Goal: Task Accomplishment & Management: Use online tool/utility

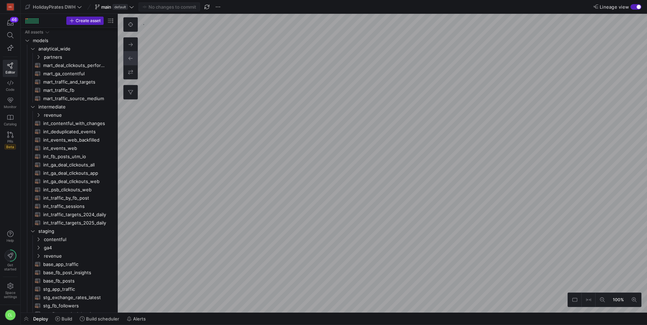
scroll to position [180, 0]
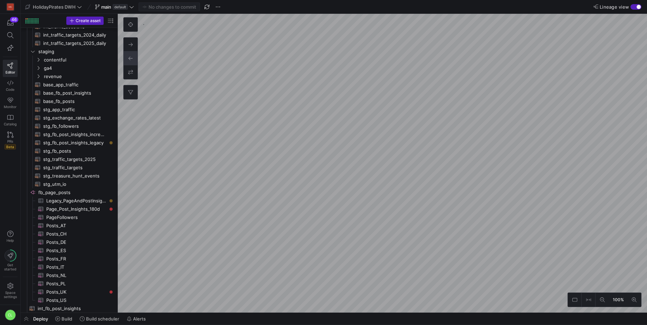
click at [156, 320] on div "Deploy Build Build scheduler Alerts" at bounding box center [334, 319] width 627 height 12
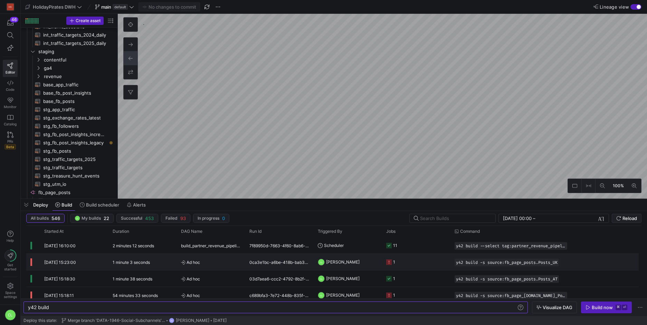
click at [349, 270] on div "CL [PERSON_NAME]" at bounding box center [348, 262] width 68 height 16
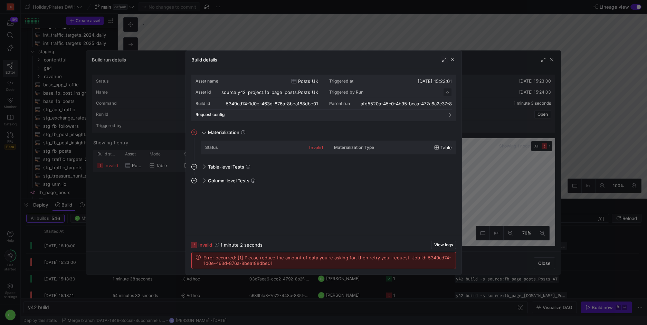
scroll to position [62, 0]
click at [455, 61] on span "button" at bounding box center [452, 59] width 7 height 7
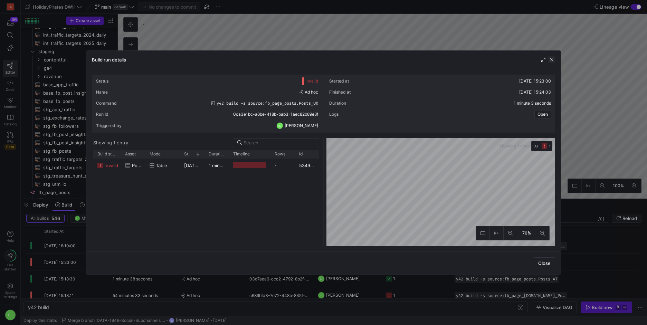
click at [554, 62] on span "button" at bounding box center [552, 59] width 7 height 7
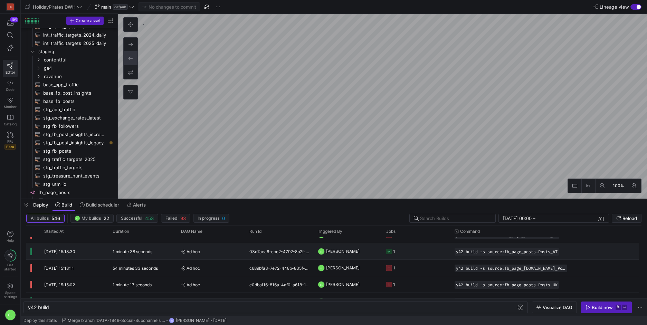
scroll to position [36, 0]
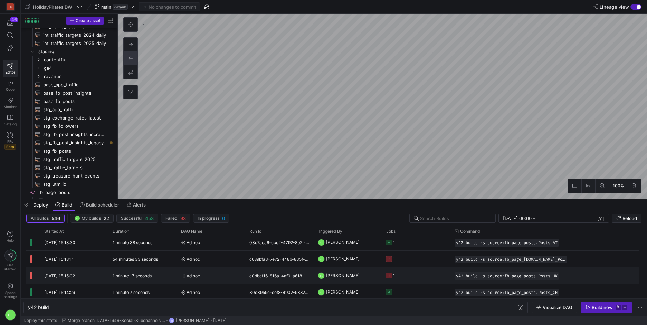
click at [409, 281] on y42-job-status-cell-renderer "1" at bounding box center [416, 276] width 60 height 16
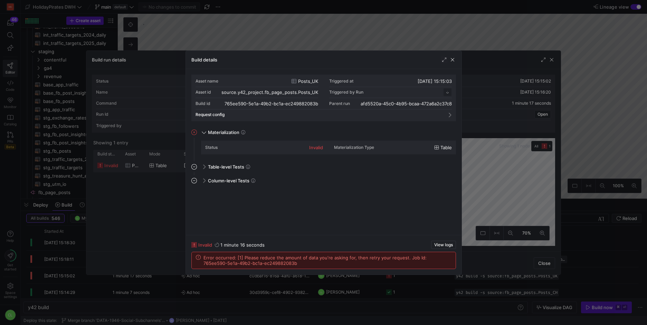
scroll to position [62, 0]
click at [453, 62] on span "button" at bounding box center [452, 59] width 7 height 7
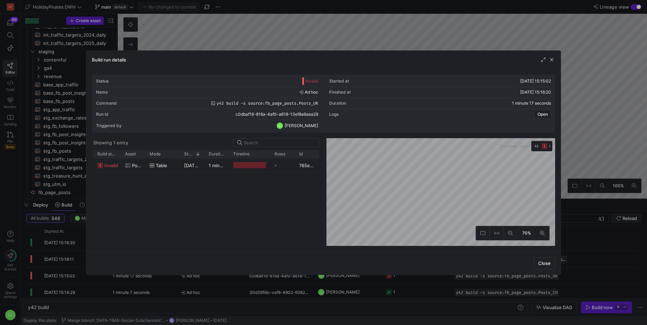
click at [552, 64] on div "Build run details" at bounding box center [323, 60] width 475 height 18
click at [552, 62] on span "button" at bounding box center [552, 59] width 7 height 7
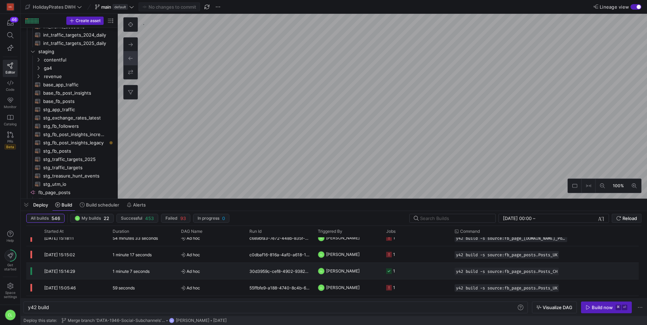
scroll to position [62, 0]
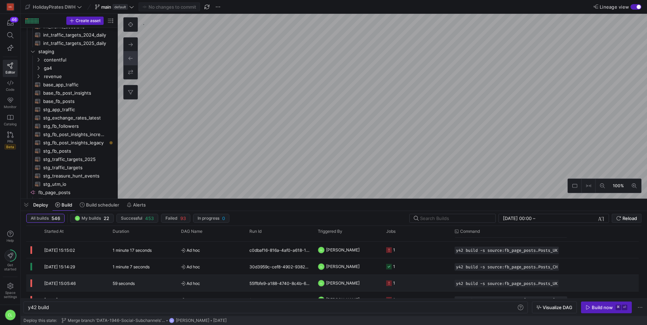
click at [436, 281] on y42-job-status-cell-renderer "1" at bounding box center [416, 283] width 60 height 16
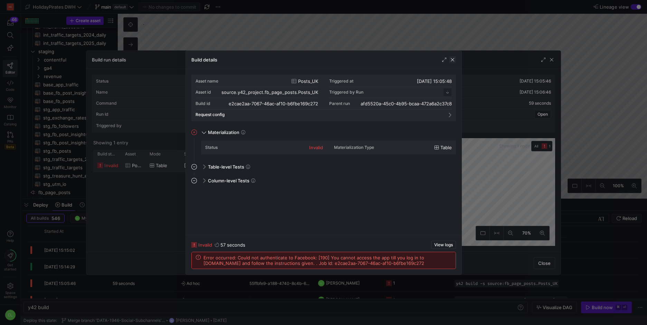
scroll to position [62, 0]
click at [455, 60] on span "button" at bounding box center [452, 59] width 7 height 7
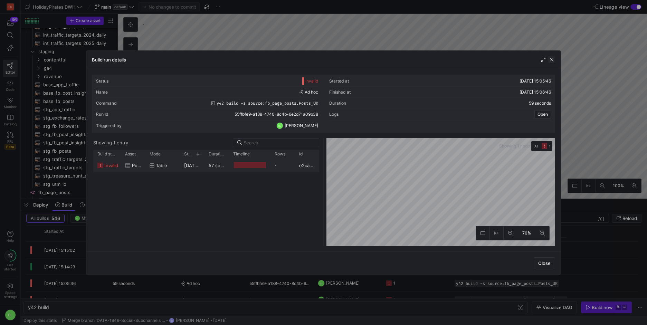
click at [553, 60] on span "button" at bounding box center [552, 59] width 7 height 7
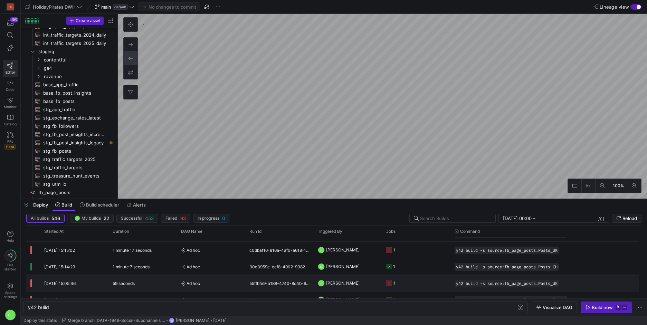
scroll to position [35, 0]
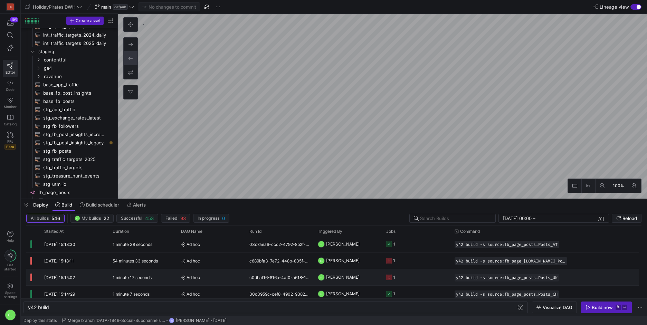
click at [428, 282] on y42-job-status-cell-renderer "1" at bounding box center [416, 278] width 60 height 16
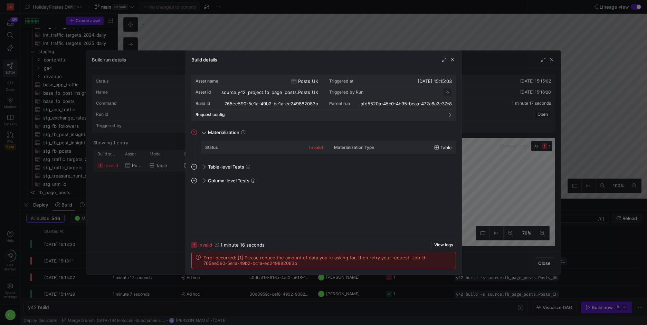
scroll to position [62, 0]
click at [452, 62] on span "button" at bounding box center [452, 59] width 7 height 7
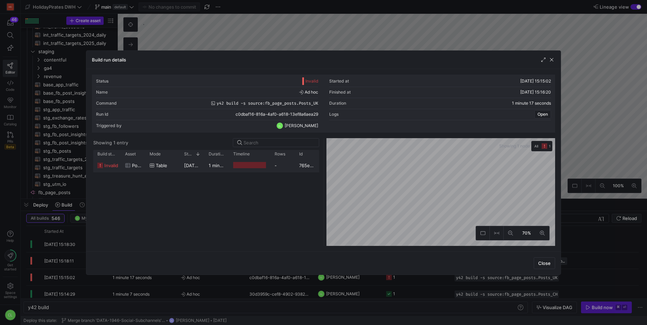
click at [555, 56] on div "Build run details" at bounding box center [323, 60] width 475 height 18
click at [554, 59] on span "button" at bounding box center [552, 59] width 7 height 7
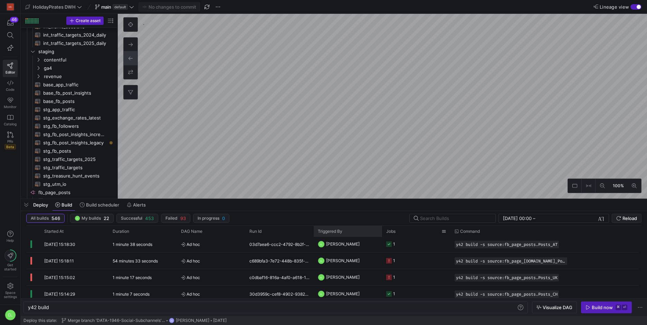
click at [380, 245] on as-split "HolidayPirates DWH main default No changes to commit Lineage view Create asset …" at bounding box center [334, 162] width 627 height 325
click at [376, 201] on div "Deploy Build Build scheduler Alerts" at bounding box center [334, 205] width 627 height 12
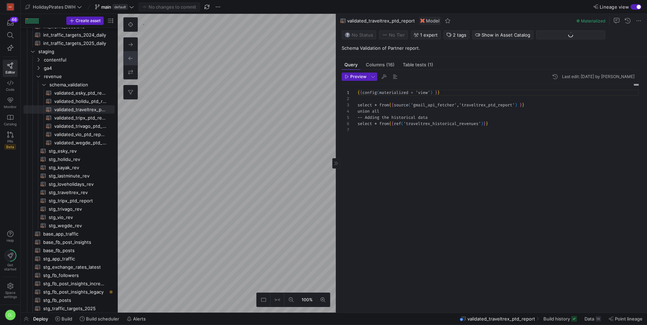
scroll to position [37, 0]
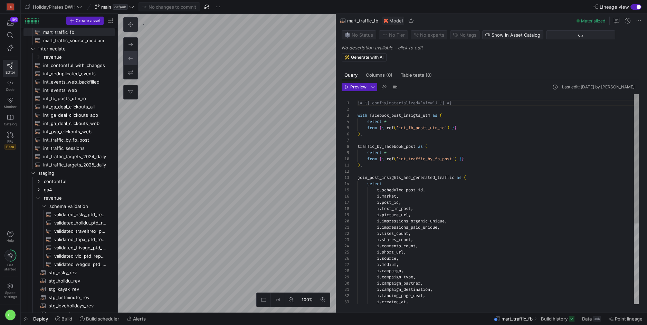
scroll to position [62, 0]
click at [135, 29] on button at bounding box center [131, 25] width 14 height 14
click at [338, 165] on icon at bounding box center [336, 163] width 4 height 4
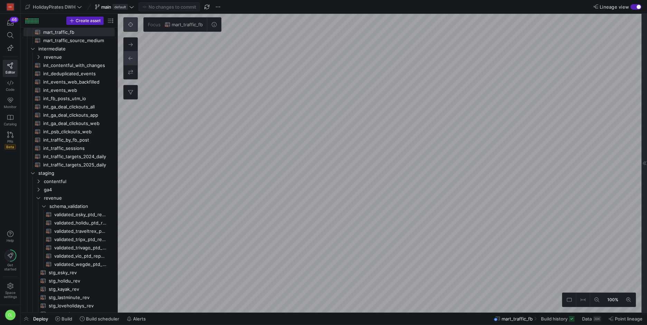
click at [647, 116] on html "HG 46 Editor Code Monitor Catalog PRs Beta Help Get started Space settings CL H…" at bounding box center [323, 162] width 647 height 325
click at [593, 297] on button at bounding box center [597, 300] width 14 height 14
click at [633, 300] on button at bounding box center [629, 300] width 14 height 14
click at [69, 317] on span "Build" at bounding box center [67, 319] width 11 height 6
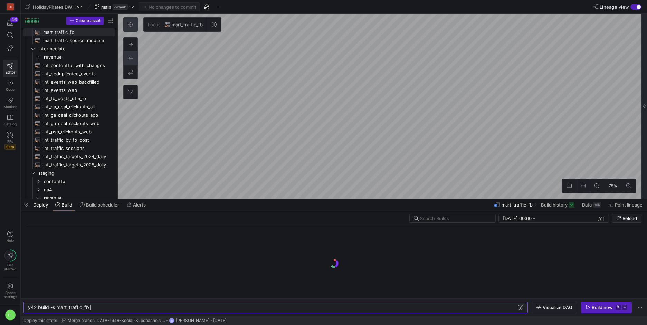
scroll to position [0, 62]
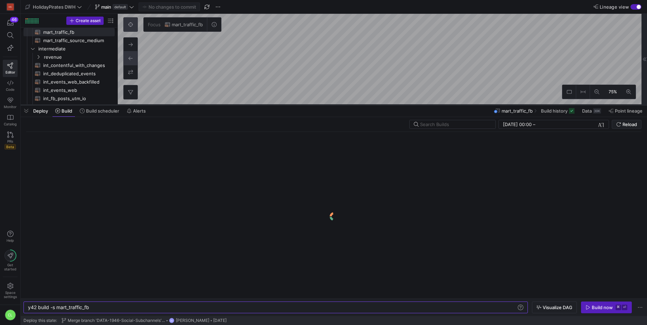
click at [346, 105] on div at bounding box center [334, 105] width 627 height 3
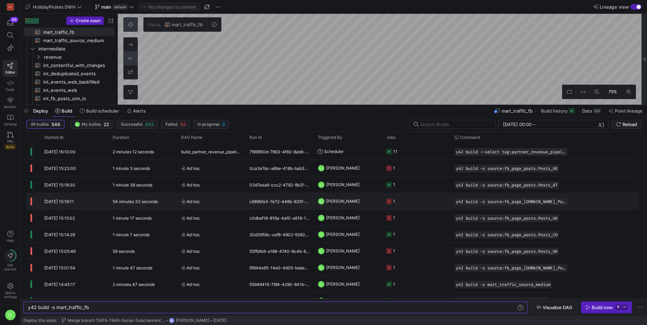
click at [439, 203] on y42-job-status-cell-renderer "1" at bounding box center [416, 202] width 60 height 16
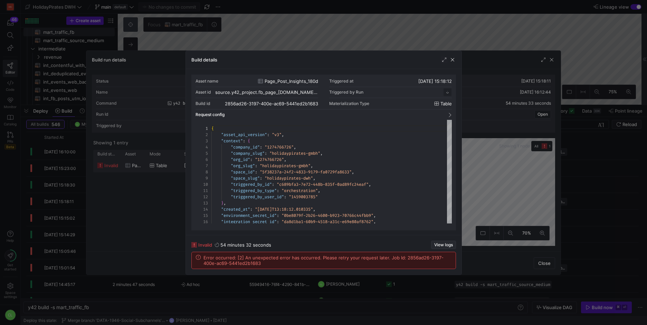
scroll to position [62, 0]
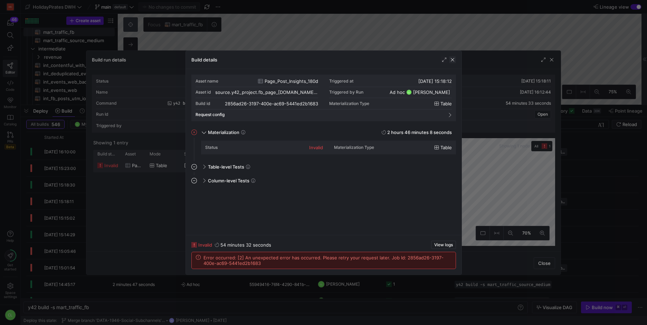
click at [452, 61] on span "button" at bounding box center [452, 59] width 7 height 7
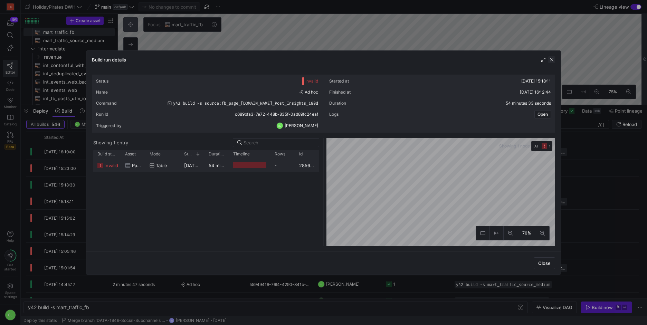
click at [555, 61] on span "button" at bounding box center [552, 59] width 7 height 7
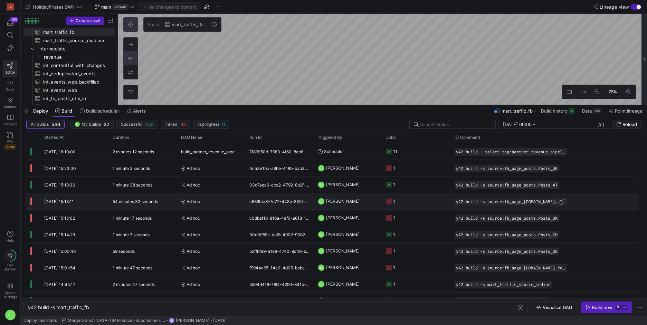
click at [563, 202] on span "Press SPACE to select this row." at bounding box center [562, 201] width 7 height 7
click at [224, 307] on div "y42 build -s mart_traffic_fb" at bounding box center [272, 308] width 489 height 6
type textarea "y42 build -s source:fb_page_[DOMAIN_NAME]_Post_Insights_180d"
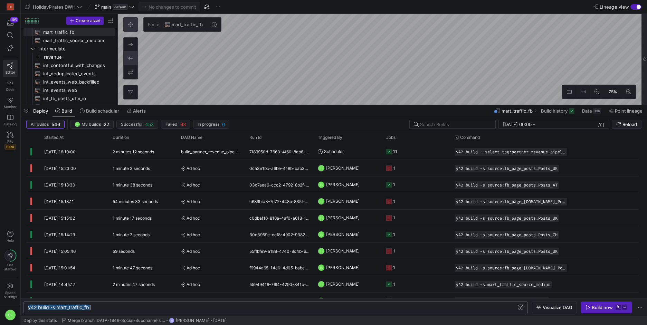
scroll to position [0, 137]
click at [593, 311] on span "button" at bounding box center [607, 307] width 50 height 11
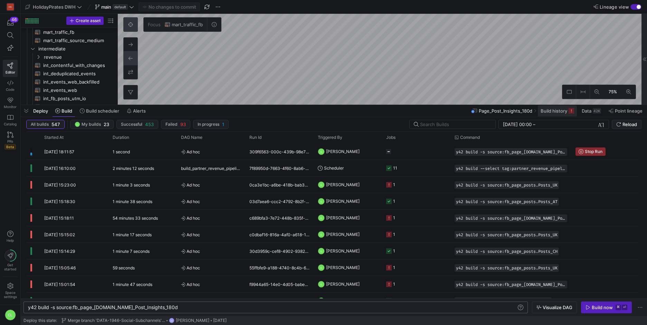
scroll to position [438, 0]
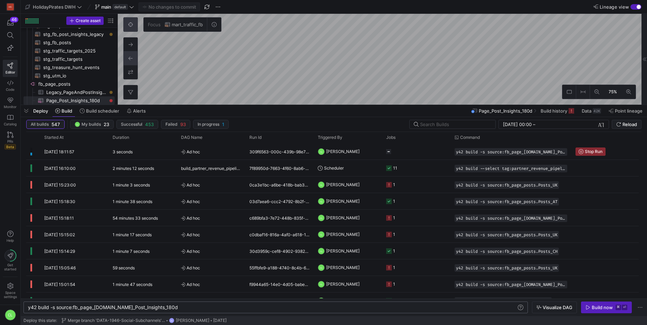
click at [643, 64] on div at bounding box center [645, 59] width 6 height 91
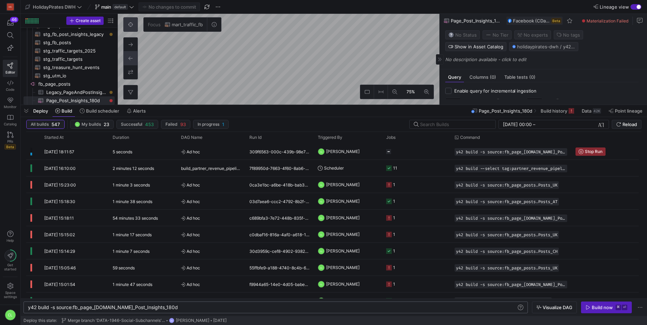
scroll to position [56, 0]
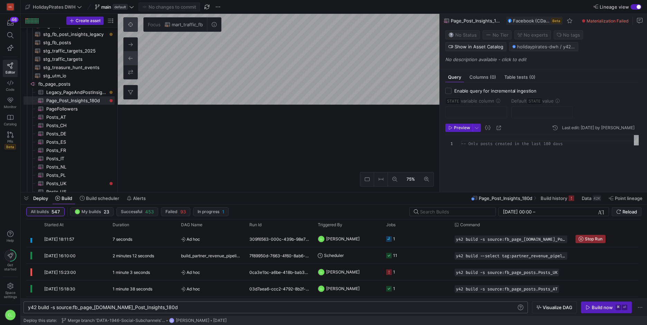
drag, startPoint x: 462, startPoint y: 106, endPoint x: 451, endPoint y: 194, distance: 88.1
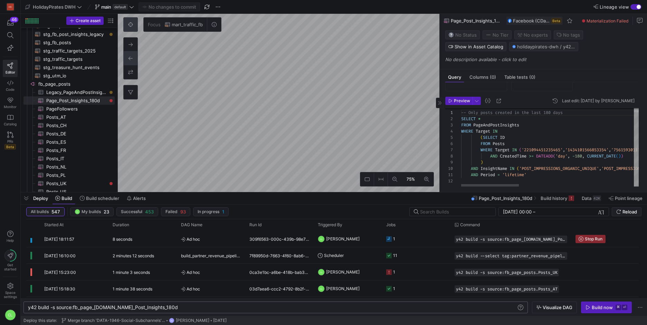
scroll to position [31, 0]
click at [383, 116] on as-split "75% Focus mart_traffic_fb 0 Query Columns (0) Table tests (0) Enable query for …" at bounding box center [383, 103] width 530 height 178
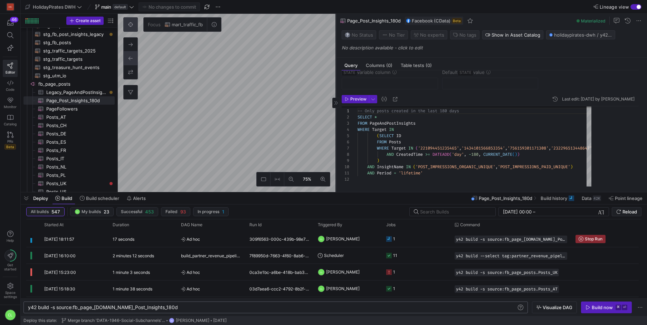
scroll to position [17, 0]
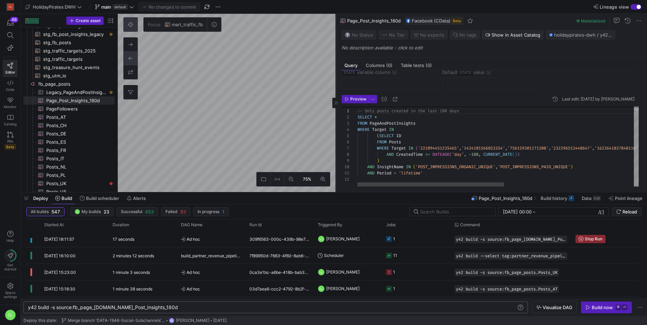
click at [245, 125] on as-split "75% Focus mart_traffic_fb 0 Query Columns (0) Table tests (0) Enable query for …" at bounding box center [383, 103] width 530 height 178
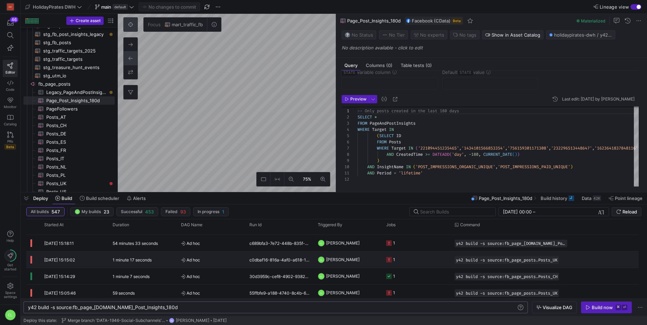
scroll to position [98, 0]
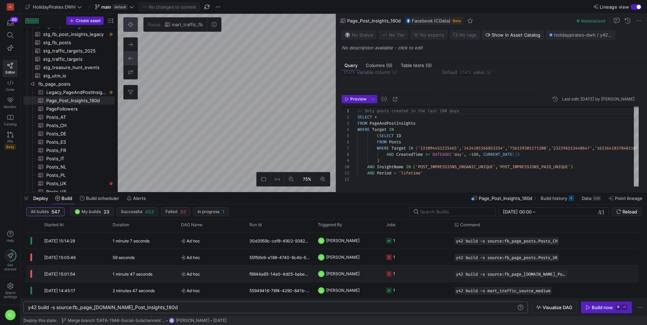
click at [418, 275] on y42-job-status-cell-renderer "1" at bounding box center [416, 274] width 60 height 16
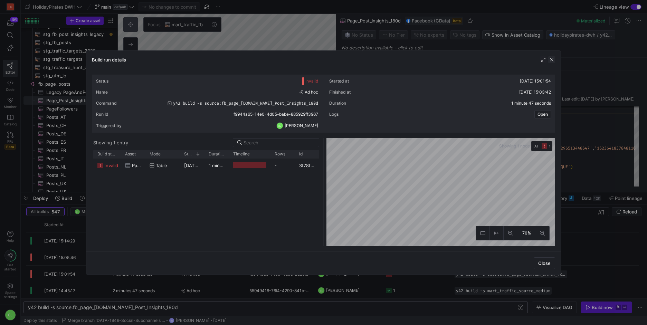
click at [551, 62] on span "button" at bounding box center [552, 59] width 7 height 7
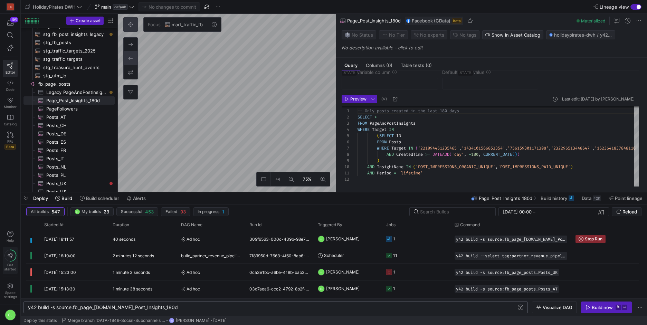
scroll to position [9, 0]
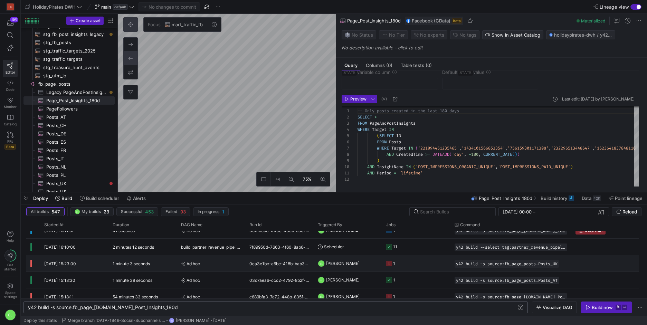
click at [406, 266] on y42-job-status-cell-renderer "1" at bounding box center [416, 264] width 60 height 16
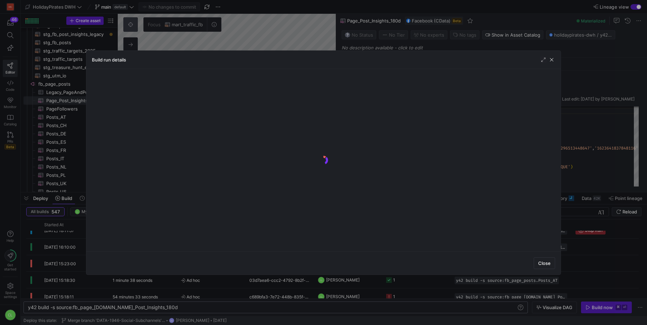
click at [408, 287] on div at bounding box center [323, 162] width 647 height 325
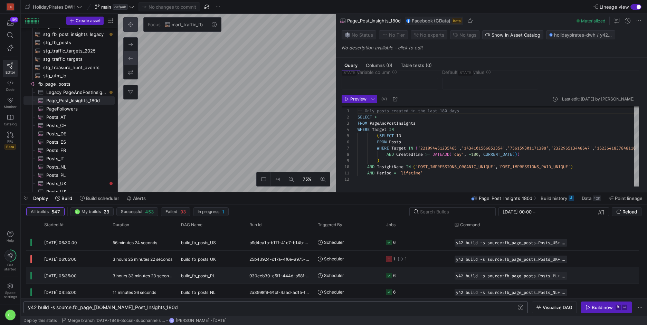
scroll to position [200, 0]
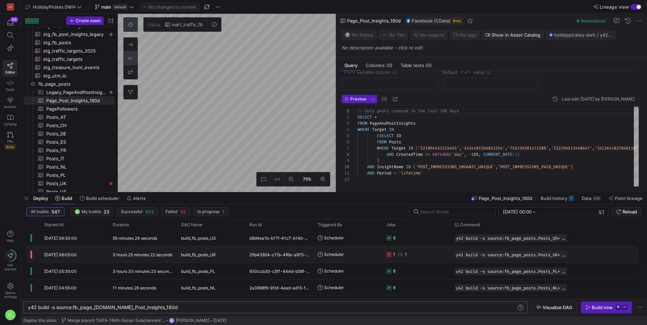
click at [420, 253] on y42-job-status-cell-renderer "1 1" at bounding box center [416, 255] width 60 height 16
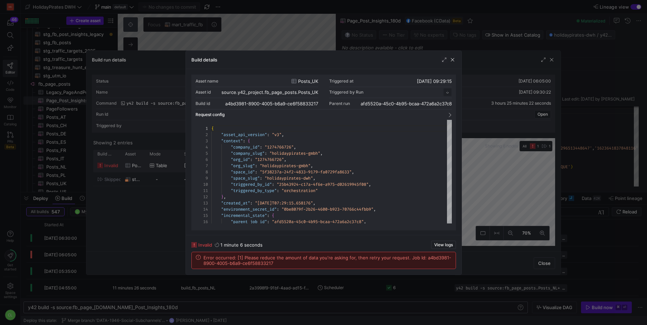
scroll to position [62, 0]
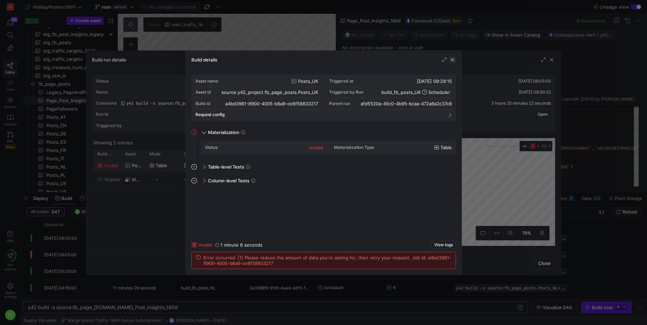
click at [453, 59] on span "button" at bounding box center [452, 59] width 7 height 7
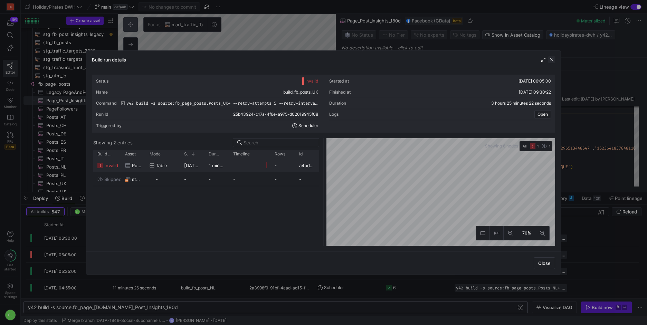
click at [554, 60] on span "button" at bounding box center [552, 59] width 7 height 7
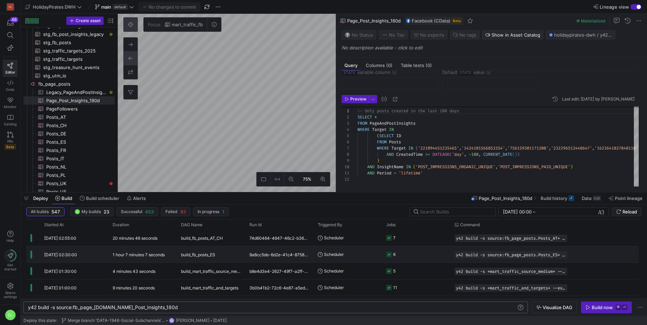
scroll to position [0, 0]
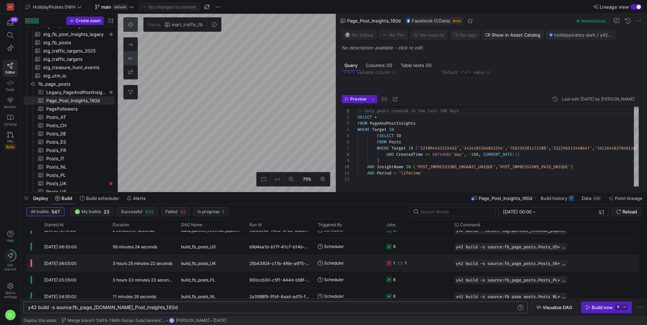
click at [431, 264] on y42-job-status-cell-renderer "1 1" at bounding box center [416, 263] width 60 height 16
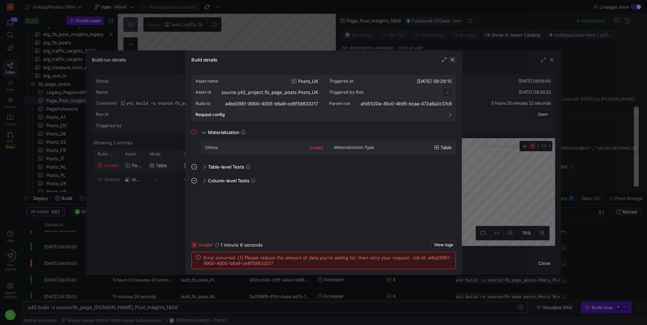
click at [453, 60] on span "button" at bounding box center [452, 59] width 7 height 7
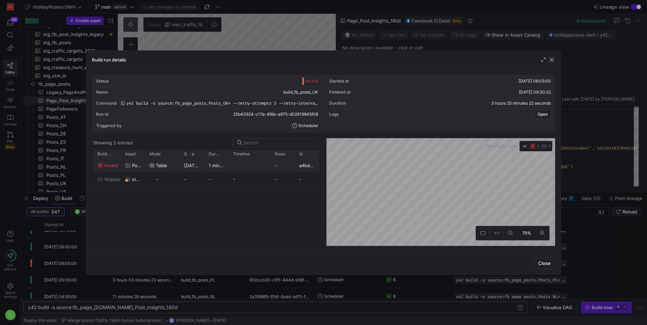
click at [554, 59] on span "button" at bounding box center [552, 59] width 7 height 7
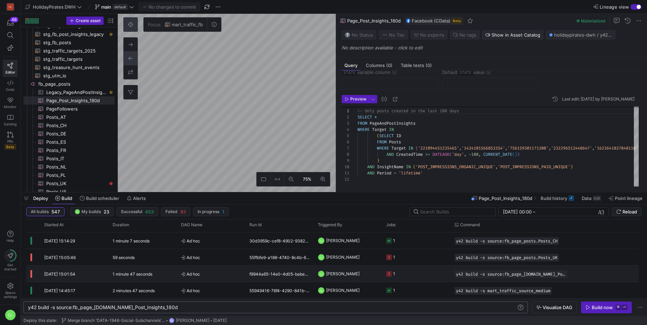
click at [435, 272] on y42-job-status-cell-renderer "1" at bounding box center [416, 274] width 60 height 16
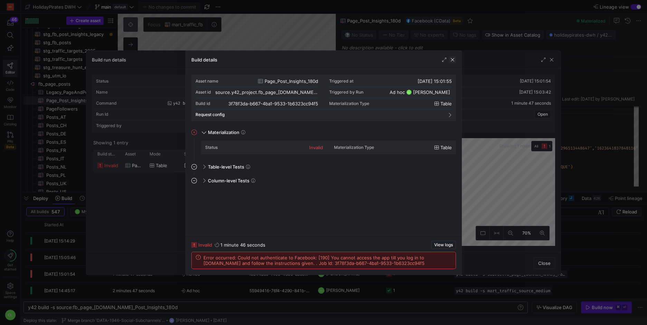
click at [451, 60] on span "button" at bounding box center [452, 59] width 7 height 7
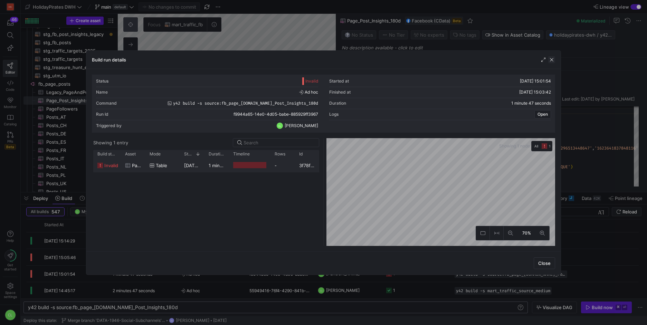
click at [549, 60] on span "button" at bounding box center [552, 59] width 7 height 7
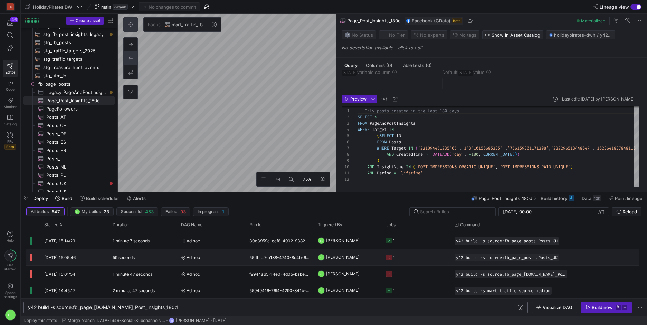
click at [415, 261] on y42-job-status-cell-renderer "1" at bounding box center [416, 258] width 60 height 16
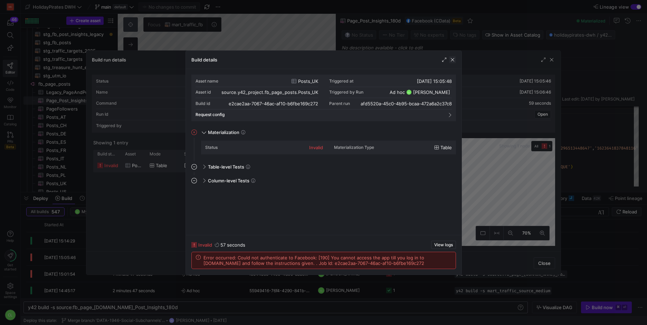
click at [453, 59] on span "button" at bounding box center [452, 59] width 7 height 7
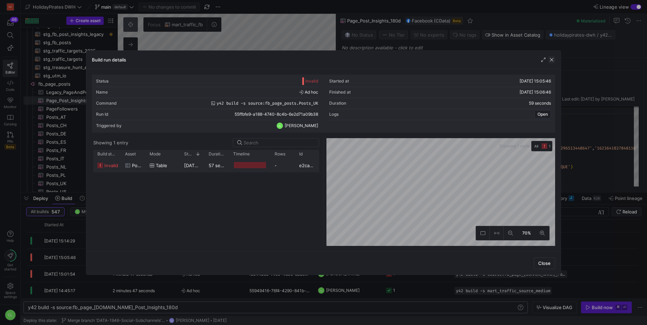
click at [550, 59] on span "button" at bounding box center [552, 59] width 7 height 7
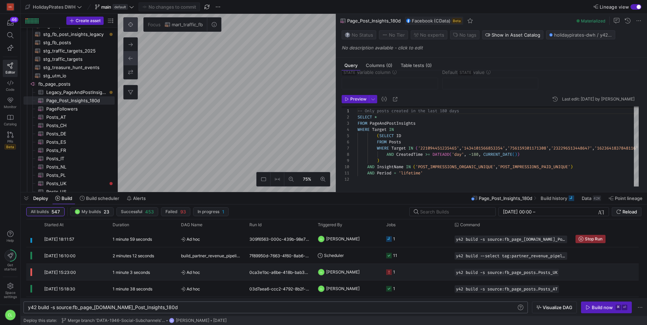
click at [409, 270] on y42-job-status-cell-renderer "1" at bounding box center [416, 272] width 60 height 16
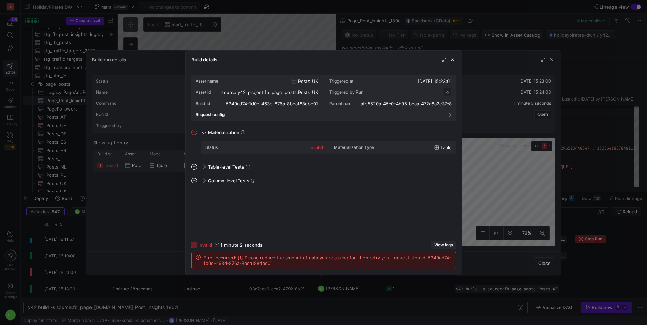
scroll to position [62, 0]
click at [440, 247] on span "button" at bounding box center [444, 245] width 24 height 8
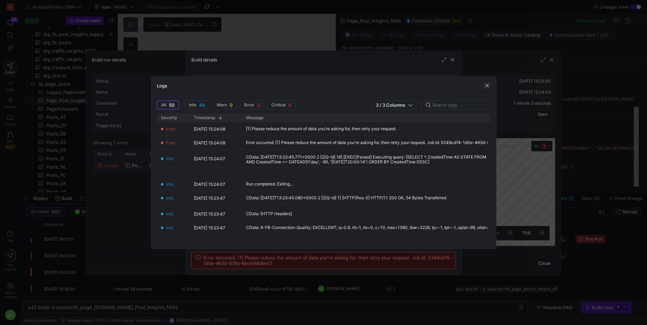
click at [486, 87] on span "button" at bounding box center [487, 85] width 7 height 7
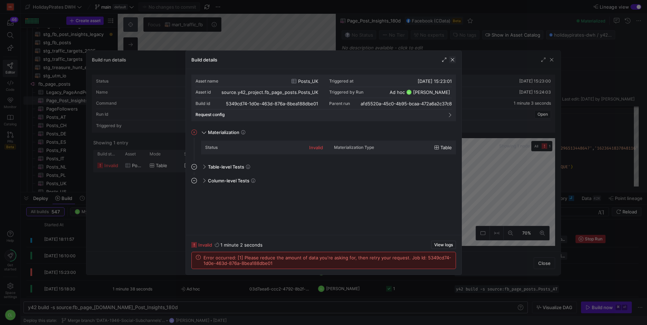
click at [455, 60] on span "button" at bounding box center [452, 59] width 7 height 7
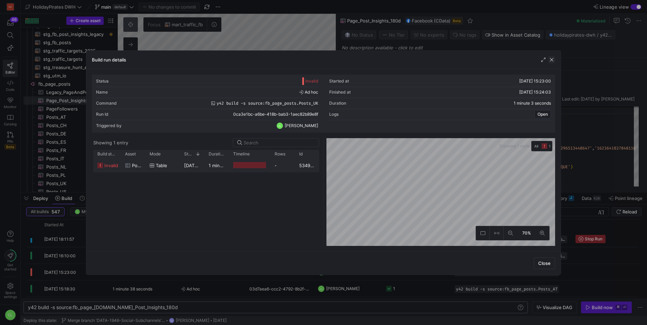
click at [550, 61] on span "button" at bounding box center [552, 59] width 7 height 7
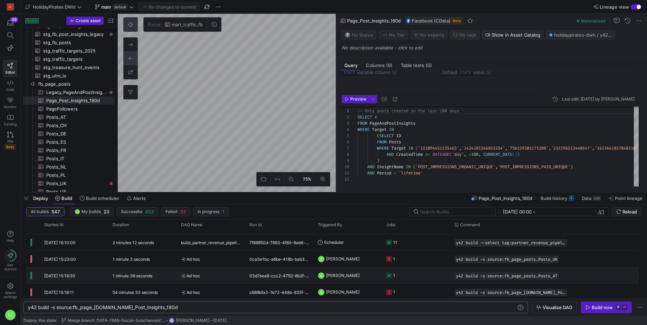
scroll to position [22, 0]
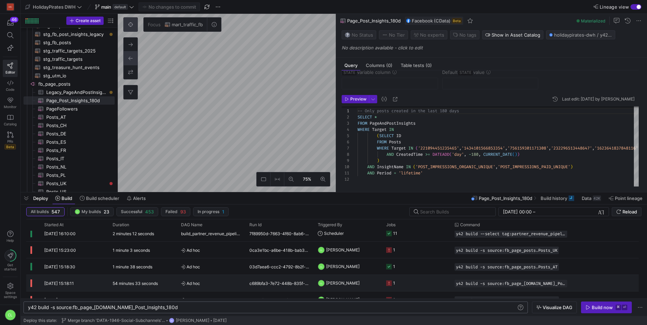
click at [406, 279] on y42-job-status-cell-renderer "1" at bounding box center [416, 283] width 60 height 16
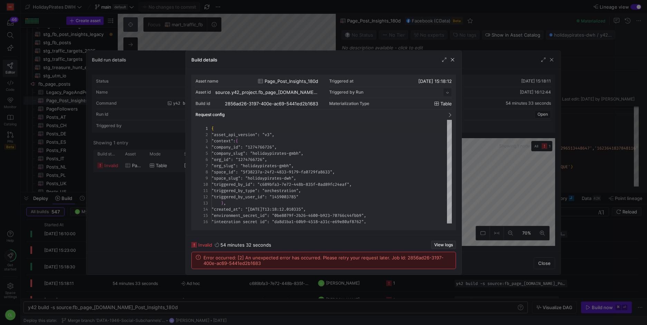
scroll to position [62, 0]
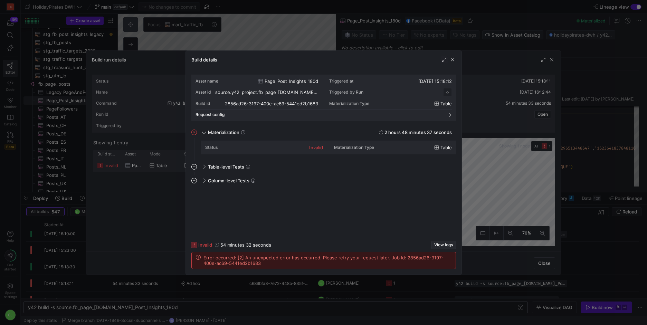
click at [440, 245] on span "View logs" at bounding box center [443, 245] width 19 height 5
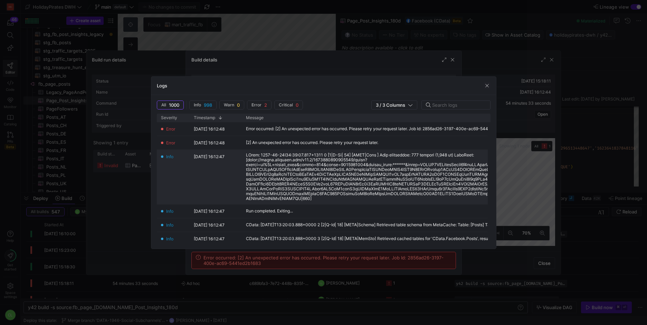
scroll to position [9, 0]
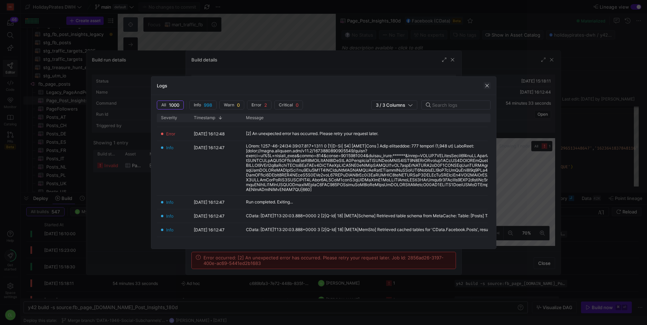
click at [488, 85] on span "button" at bounding box center [487, 85] width 7 height 7
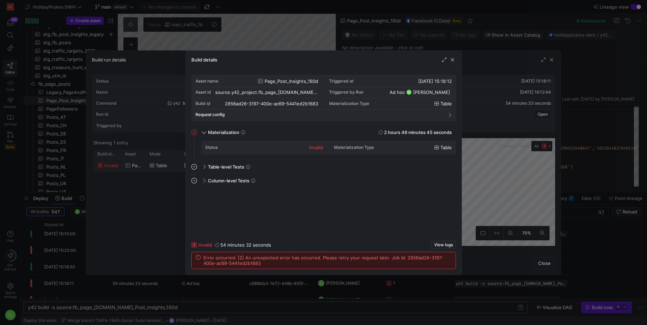
click at [454, 63] on div "Build details" at bounding box center [324, 60] width 276 height 18
click at [453, 62] on span "button" at bounding box center [452, 59] width 7 height 7
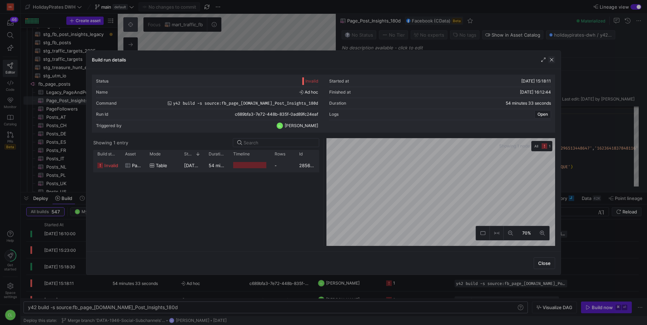
click at [551, 59] on span "button" at bounding box center [552, 59] width 7 height 7
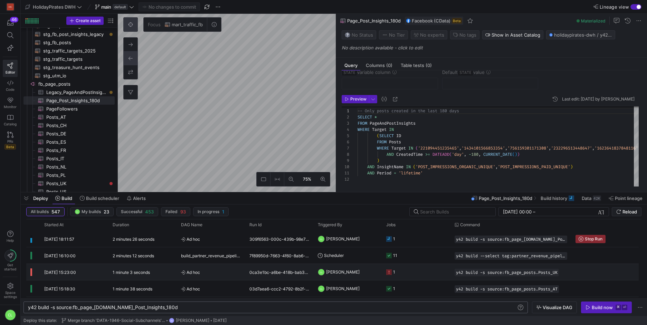
scroll to position [0, 0]
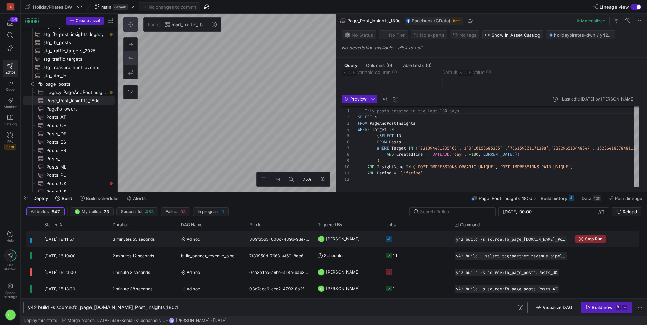
click at [440, 244] on y42-job-status-cell-renderer "1" at bounding box center [416, 239] width 60 height 16
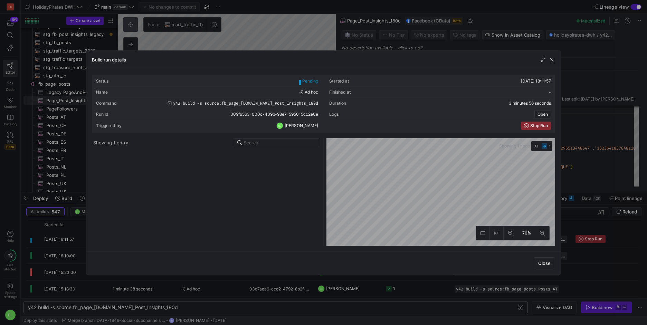
click at [552, 63] on div "Build run details" at bounding box center [323, 60] width 475 height 18
click at [552, 61] on span "button" at bounding box center [552, 59] width 7 height 7
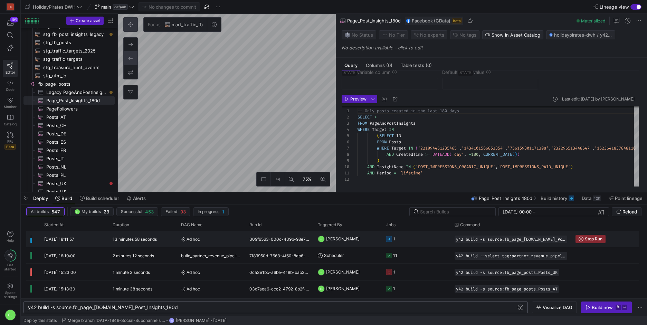
click at [330, 238] on span "[PERSON_NAME]" at bounding box center [343, 239] width 34 height 16
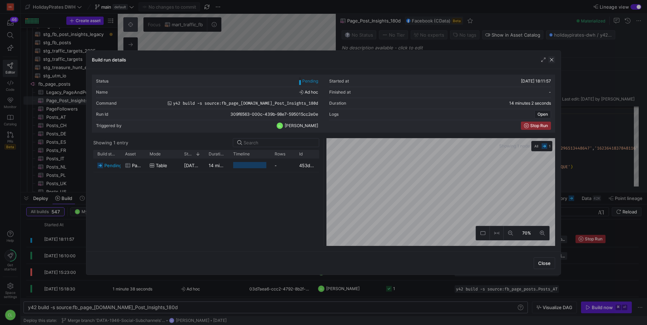
click at [552, 60] on span "button" at bounding box center [552, 59] width 7 height 7
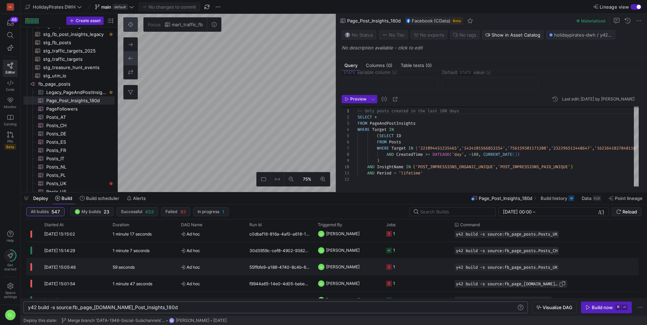
scroll to position [97, 0]
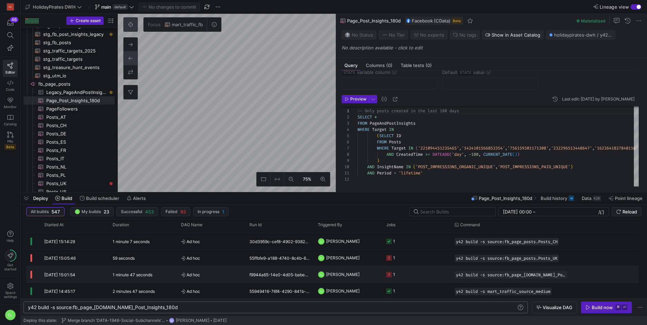
click at [433, 280] on y42-job-status-cell-renderer "1" at bounding box center [416, 275] width 60 height 16
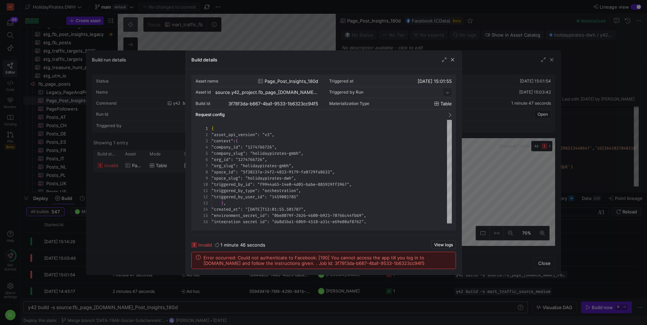
scroll to position [62, 0]
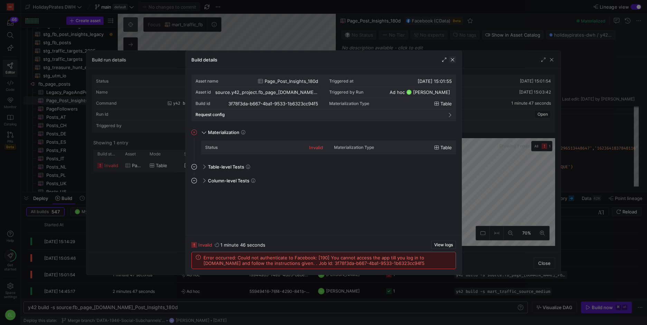
click at [450, 59] on span "button" at bounding box center [452, 59] width 7 height 7
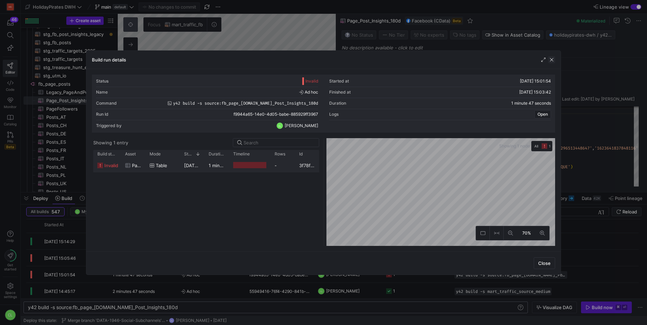
click at [550, 58] on span "button" at bounding box center [552, 59] width 7 height 7
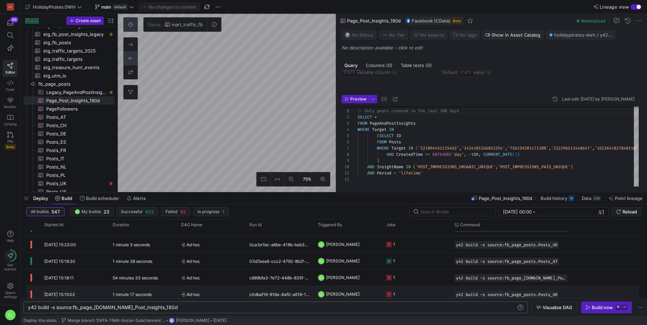
scroll to position [53, 0]
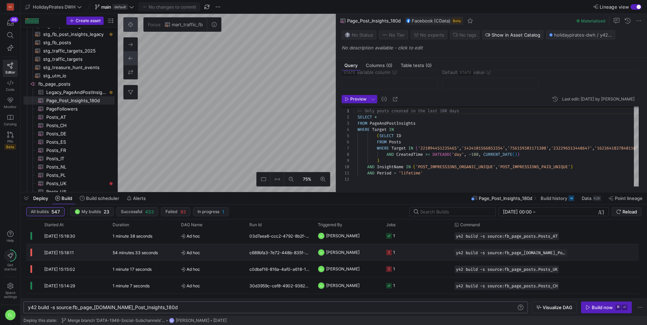
click at [414, 250] on y42-job-status-cell-renderer "1" at bounding box center [416, 253] width 60 height 16
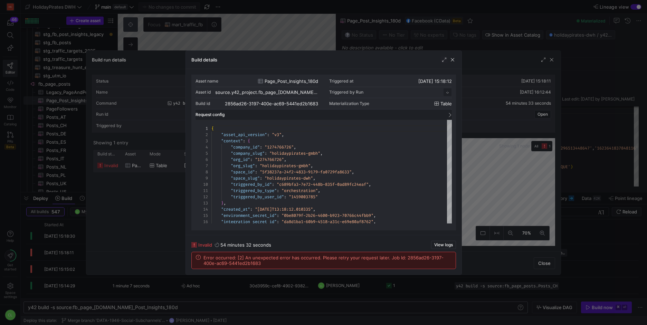
scroll to position [62, 0]
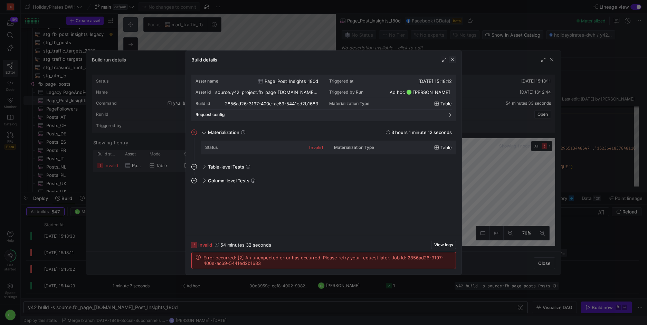
click at [453, 63] on span "button" at bounding box center [452, 59] width 7 height 7
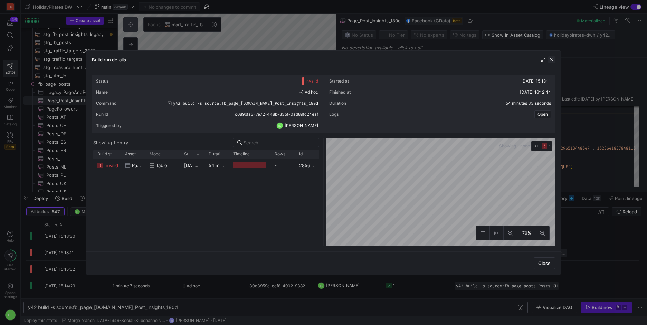
click at [551, 59] on span "button" at bounding box center [552, 59] width 7 height 7
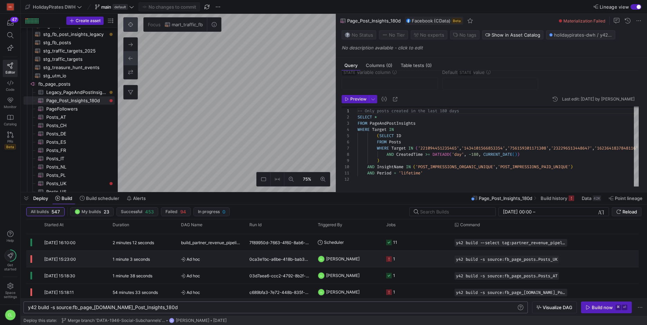
scroll to position [0, 0]
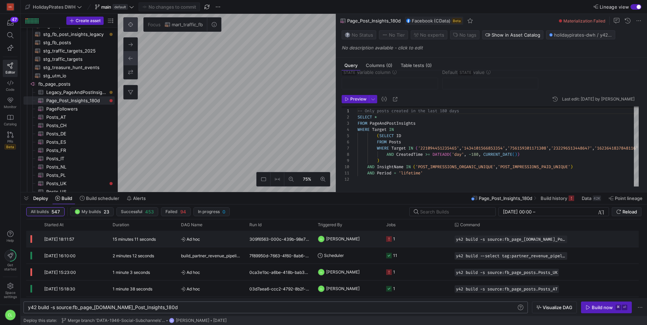
click at [415, 247] on div "[DATE] 18:11:57 15 minutes 11 seconds Ad hoc 309f6563-000c-439b-98e7-595015cc2e…" at bounding box center [332, 239] width 613 height 17
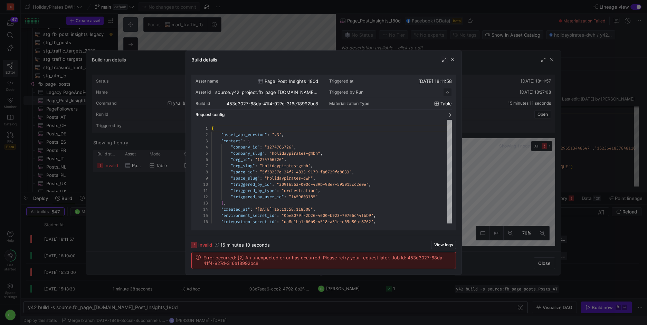
scroll to position [62, 0]
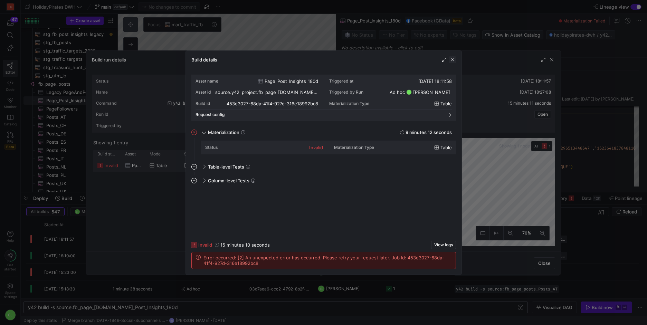
click at [453, 60] on span "button" at bounding box center [452, 59] width 7 height 7
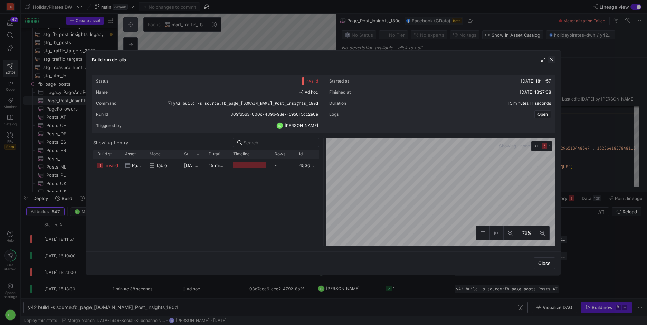
click at [554, 59] on span "button" at bounding box center [552, 59] width 7 height 7
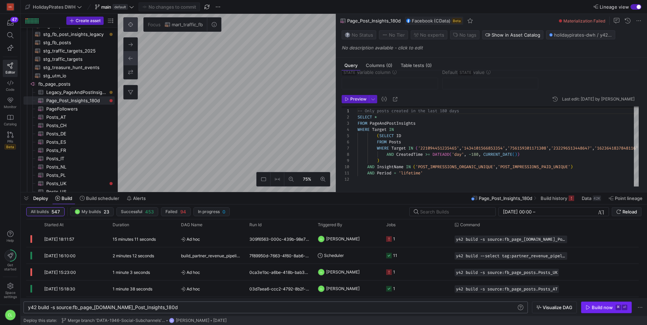
click at [600, 309] on div "Build now" at bounding box center [602, 308] width 21 height 6
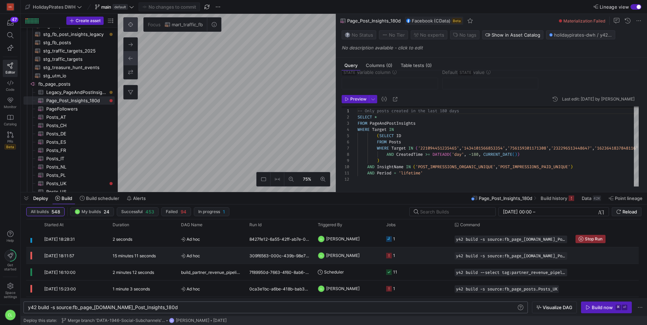
click at [375, 253] on y42-orchestration-triggered-by "CL [PERSON_NAME]" at bounding box center [348, 256] width 60 height 16
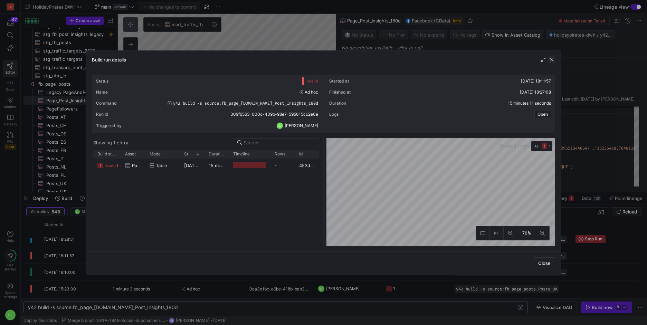
click at [553, 58] on span "button" at bounding box center [552, 59] width 7 height 7
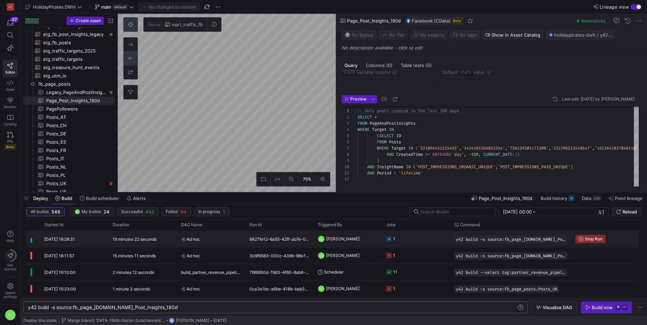
click at [371, 240] on y42-orchestration-triggered-by "CL [PERSON_NAME]" at bounding box center [348, 239] width 60 height 16
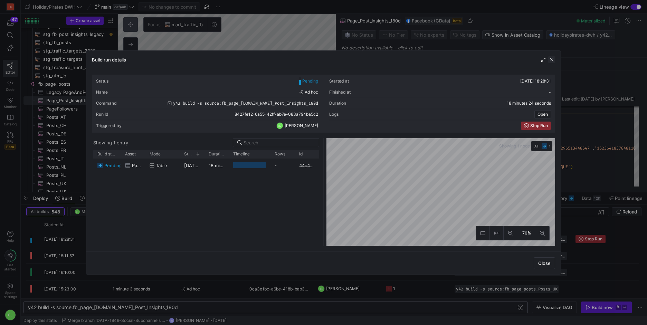
click at [552, 62] on span "button" at bounding box center [552, 59] width 7 height 7
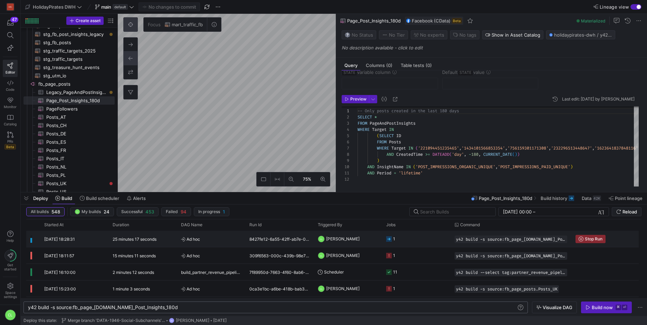
click at [383, 246] on div "1" at bounding box center [416, 239] width 68 height 16
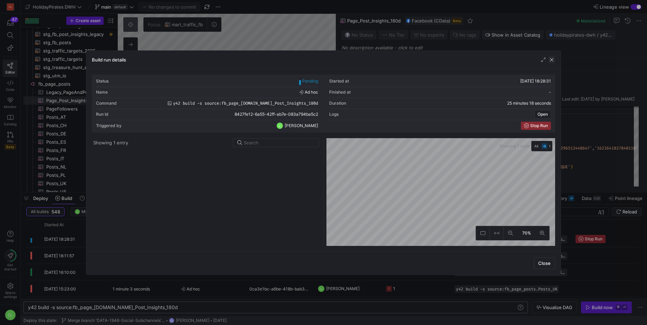
click at [554, 62] on span "button" at bounding box center [552, 59] width 7 height 7
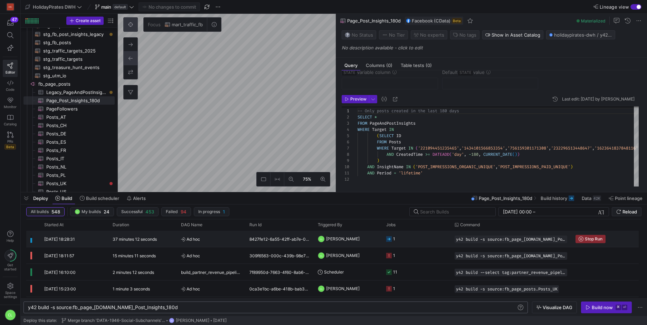
click at [360, 240] on span "[PERSON_NAME]" at bounding box center [343, 239] width 34 height 16
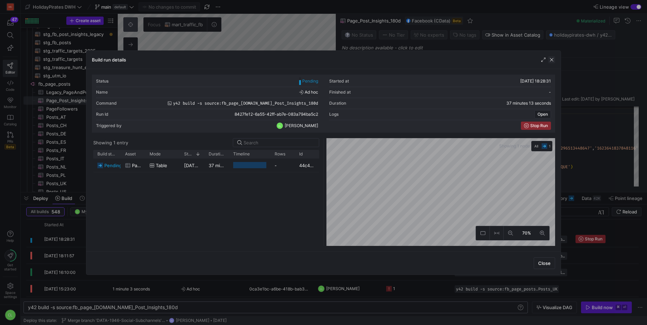
click at [554, 59] on span "button" at bounding box center [552, 59] width 7 height 7
